Goal: Navigation & Orientation: Find specific page/section

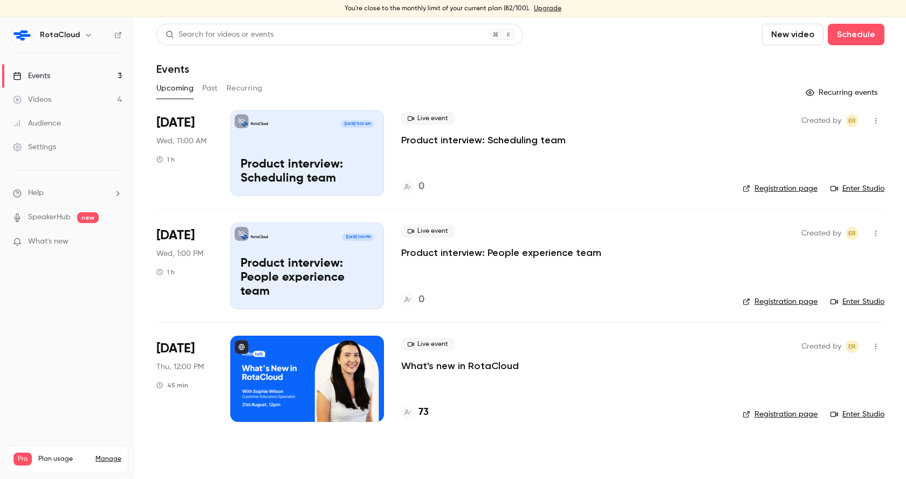
click at [207, 92] on button "Past" at bounding box center [210, 88] width 16 height 17
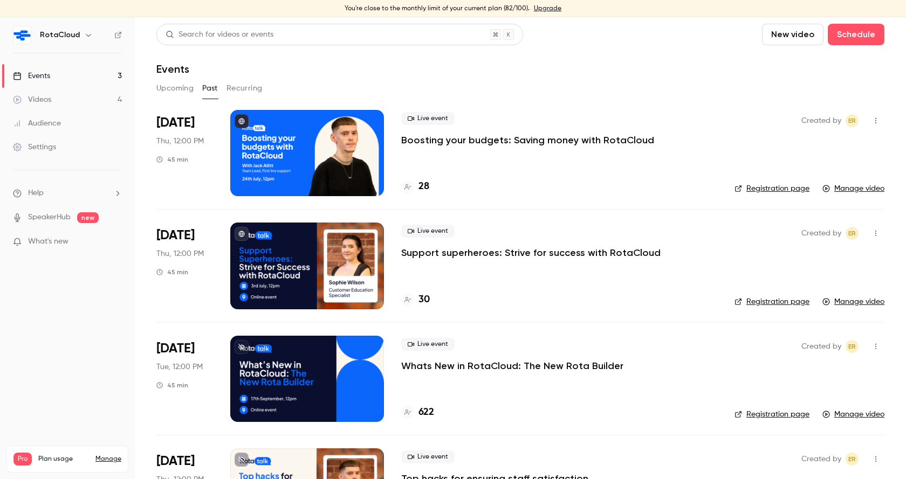
click at [162, 91] on button "Upcoming" at bounding box center [174, 88] width 37 height 17
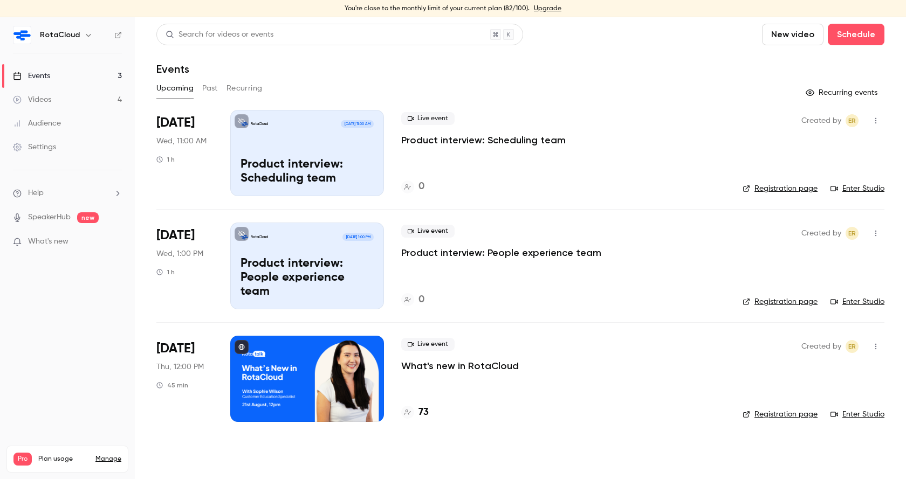
click at [422, 371] on p "What's new in RotaCloud" at bounding box center [460, 366] width 118 height 13
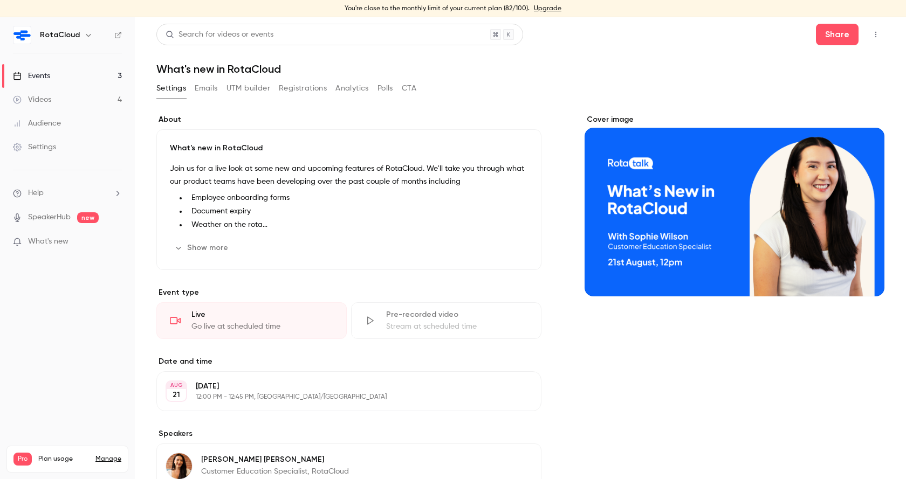
click at [296, 92] on button "Registrations" at bounding box center [303, 88] width 48 height 17
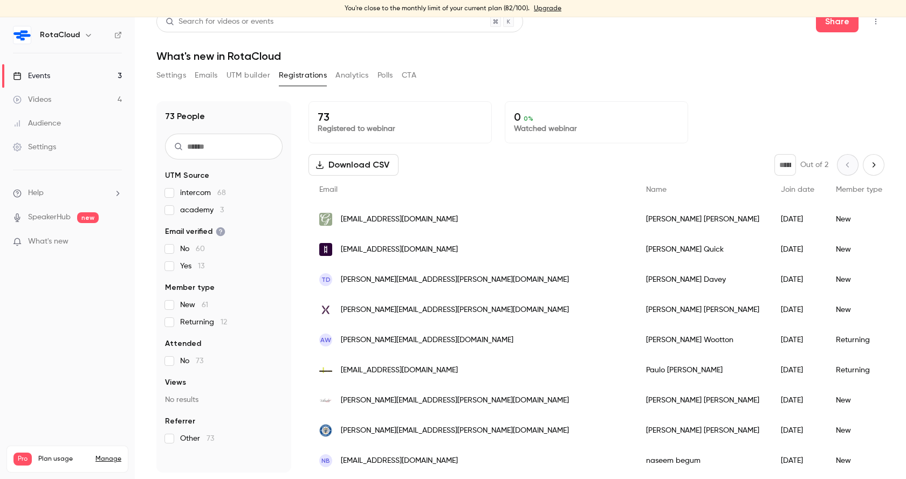
click at [90, 69] on link "Events 3" at bounding box center [67, 76] width 135 height 24
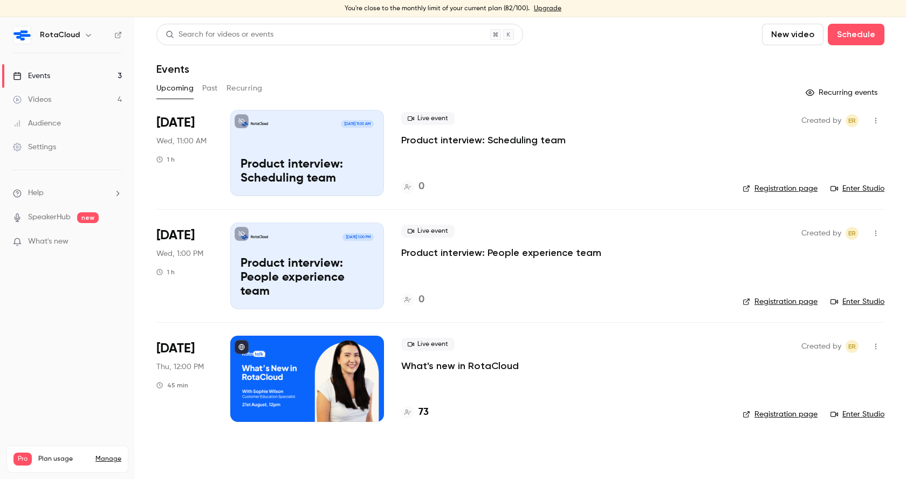
click at [58, 98] on link "Videos 4" at bounding box center [67, 100] width 135 height 24
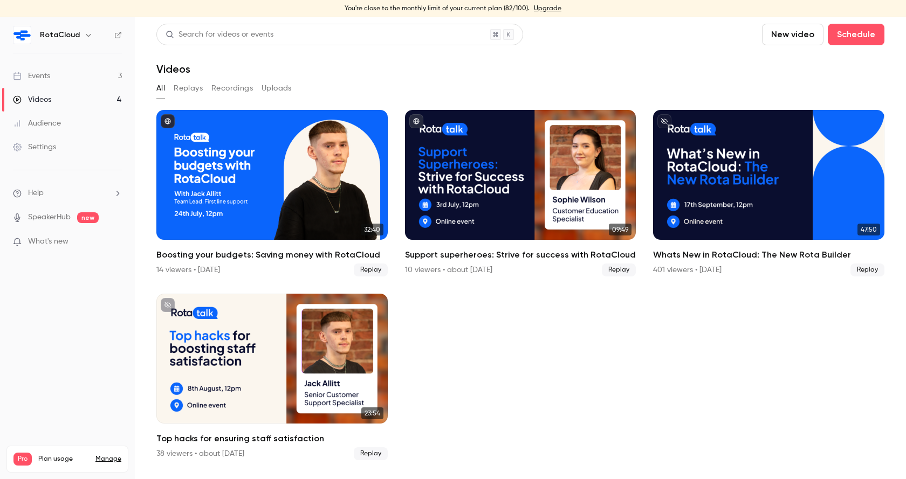
click at [61, 75] on link "Events 3" at bounding box center [67, 76] width 135 height 24
